Goal: Task Accomplishment & Management: Manage account settings

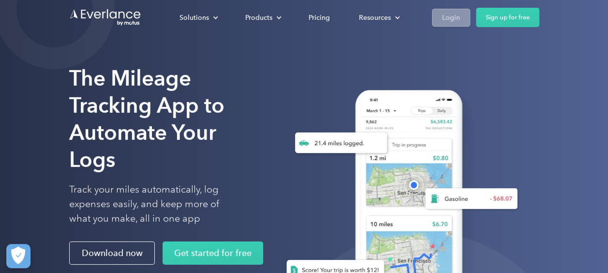
click at [453, 22] on div "Login" at bounding box center [451, 18] width 18 height 12
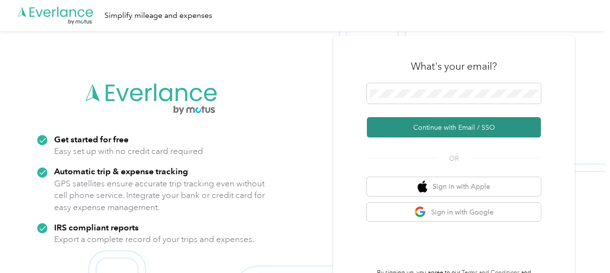
click at [464, 126] on button "Continue with Email / SSO" at bounding box center [454, 127] width 174 height 20
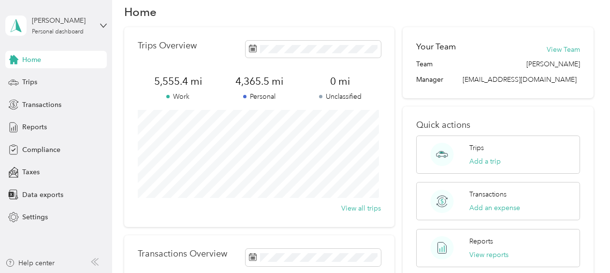
scroll to position [17, 0]
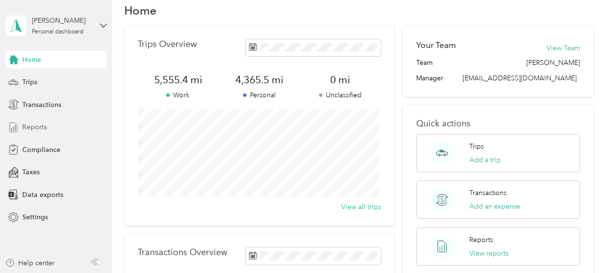
click at [41, 126] on span "Reports" at bounding box center [34, 127] width 25 height 10
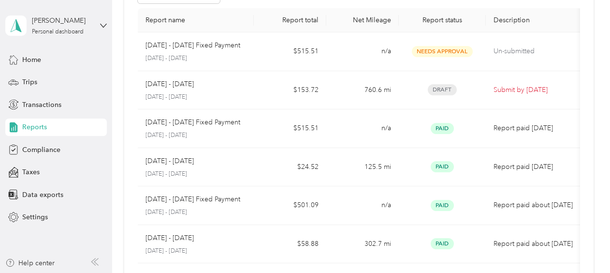
scroll to position [50, 0]
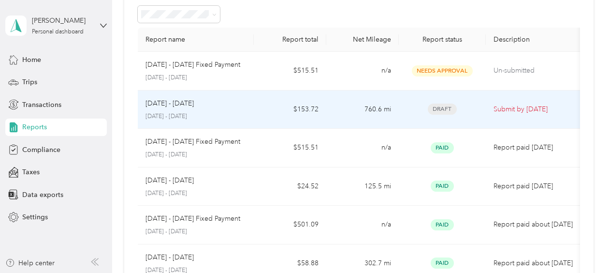
click at [360, 111] on td "760.6 mi" at bounding box center [362, 109] width 72 height 39
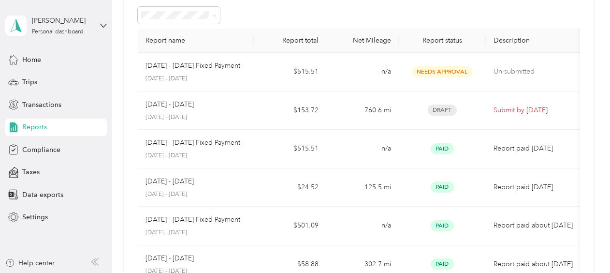
scroll to position [52, 0]
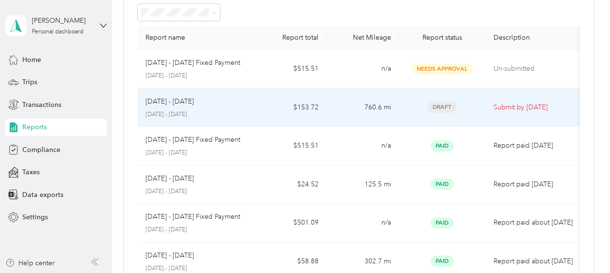
click at [240, 103] on div "[DATE] - [DATE]" at bounding box center [195, 101] width 101 height 11
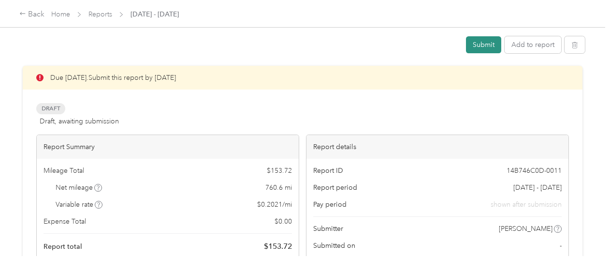
click at [475, 44] on button "Submit" at bounding box center [483, 44] width 35 height 17
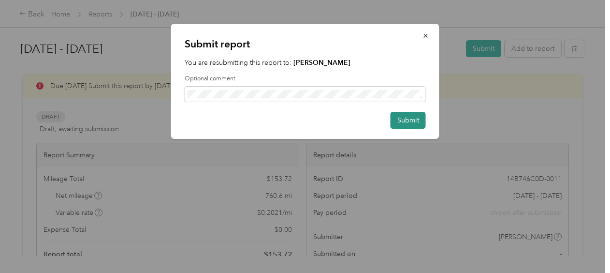
click at [410, 120] on button "Submit" at bounding box center [408, 120] width 35 height 17
